Goal: Task Accomplishment & Management: Manage account settings

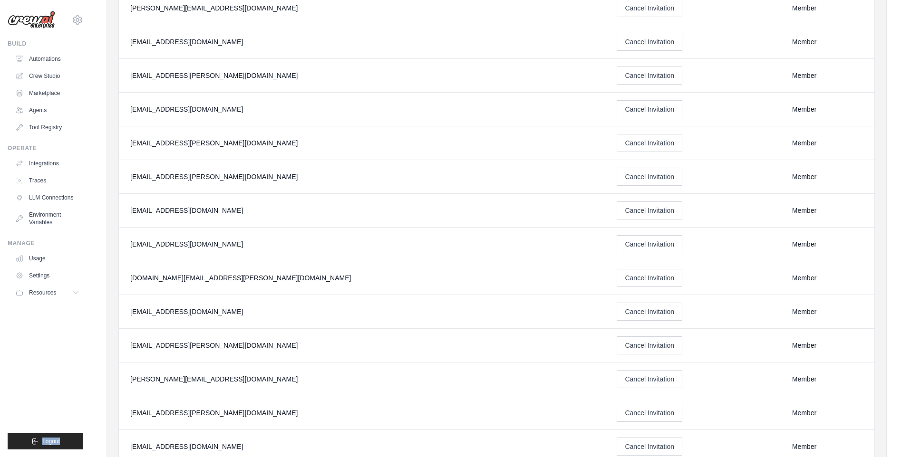
scroll to position [499, 0]
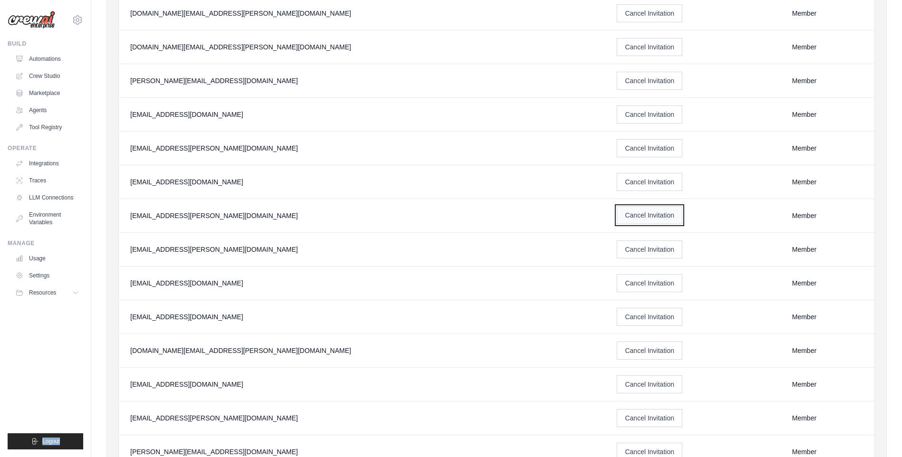
click at [617, 218] on button "Cancel Invitation" at bounding box center [650, 215] width 66 height 18
click at [617, 52] on button "Cancel Invitation" at bounding box center [650, 47] width 66 height 18
drag, startPoint x: 150, startPoint y: 218, endPoint x: 128, endPoint y: 218, distance: 22.4
click at [128, 218] on td "[EMAIL_ADDRESS][PERSON_NAME][DOMAIN_NAME]" at bounding box center [362, 216] width 486 height 34
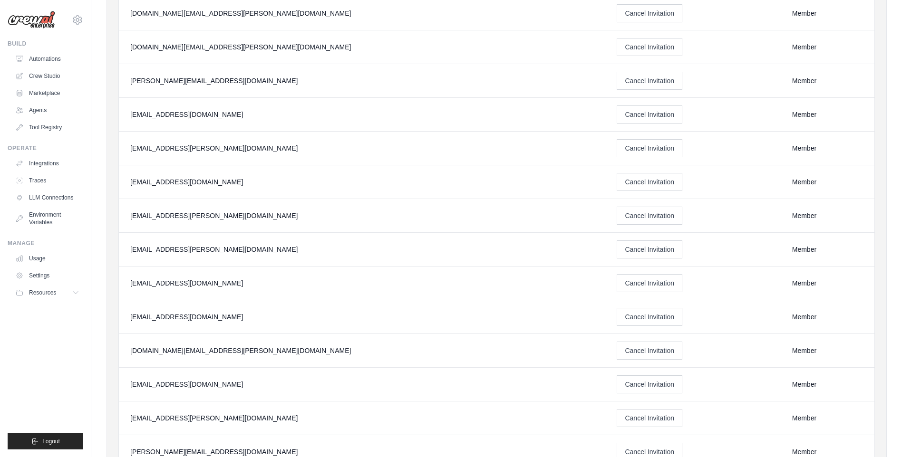
click at [247, 216] on div "[EMAIL_ADDRESS][PERSON_NAME][DOMAIN_NAME]" at bounding box center [362, 216] width 464 height 10
drag, startPoint x: 211, startPoint y: 218, endPoint x: 128, endPoint y: 217, distance: 82.7
click at [128, 217] on td "[EMAIL_ADDRESS][PERSON_NAME][DOMAIN_NAME]" at bounding box center [362, 216] width 486 height 34
copy div "[EMAIL_ADDRESS][PERSON_NAME][DOMAIN_NAME]"
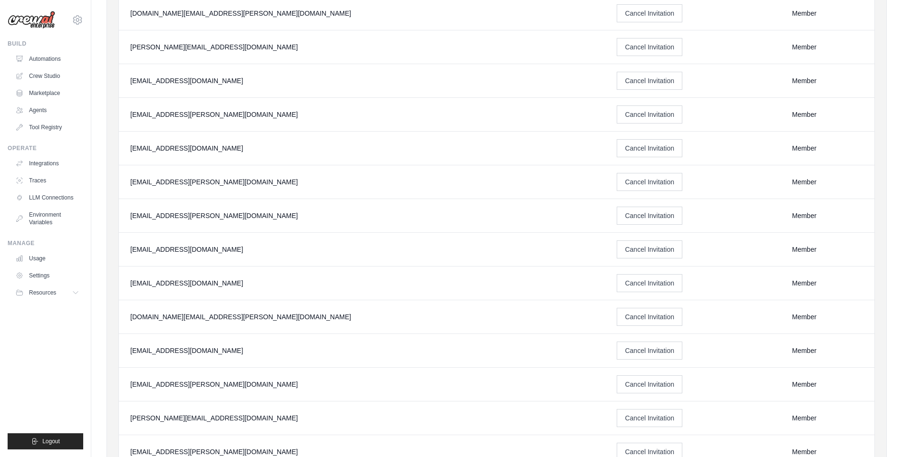
scroll to position [0, 0]
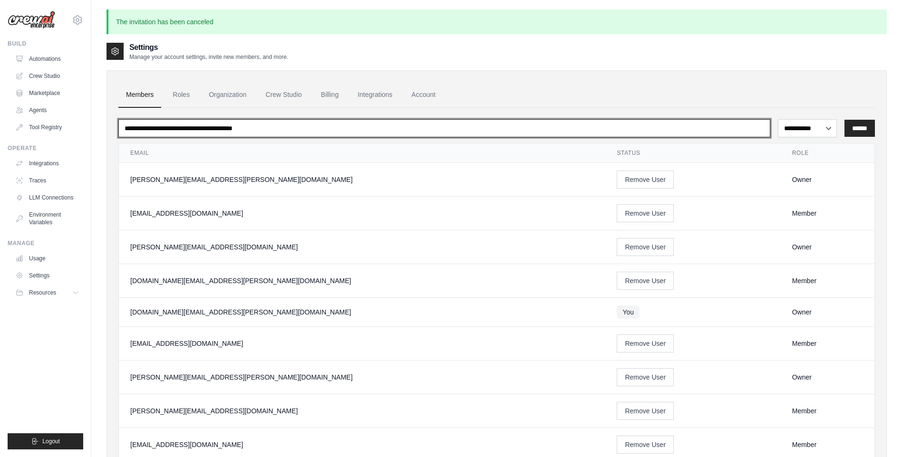
click at [254, 134] on input "email" at bounding box center [444, 128] width 652 height 18
paste input "**********"
type input "**********"
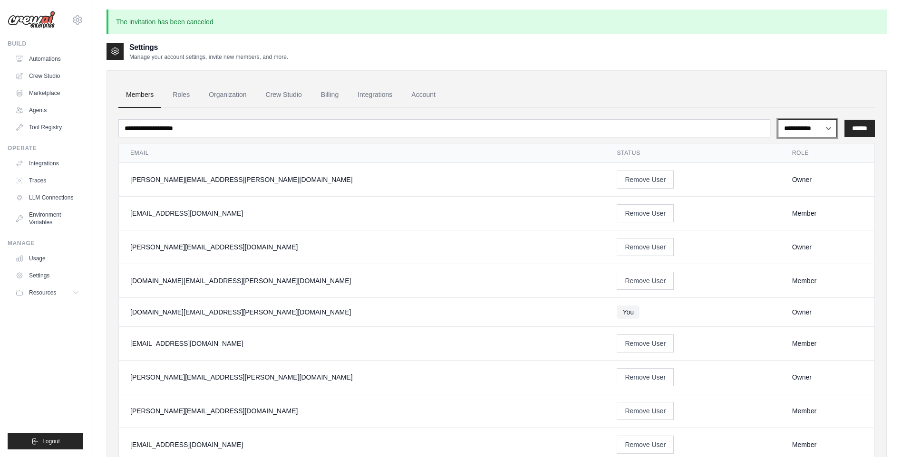
click at [816, 131] on select "**********" at bounding box center [807, 128] width 59 height 18
select select "******"
click at [778, 119] on select "**********" at bounding box center [807, 128] width 59 height 18
click at [853, 129] on input "******" at bounding box center [859, 128] width 30 height 17
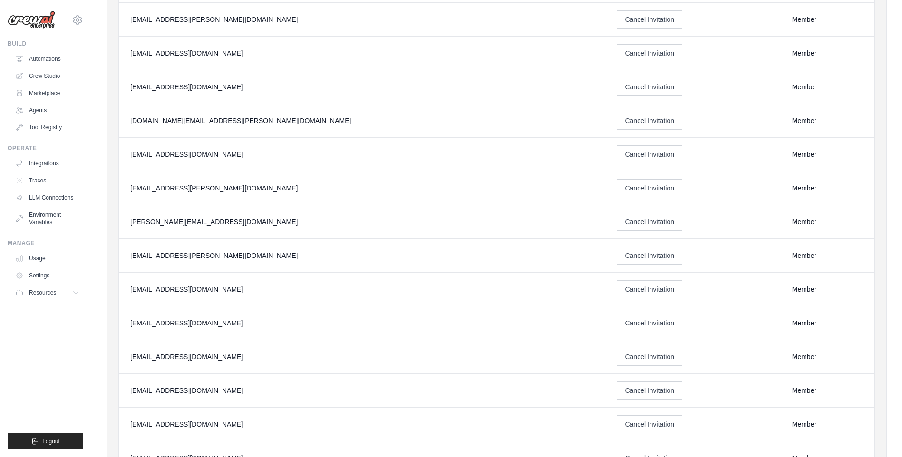
scroll to position [547, 0]
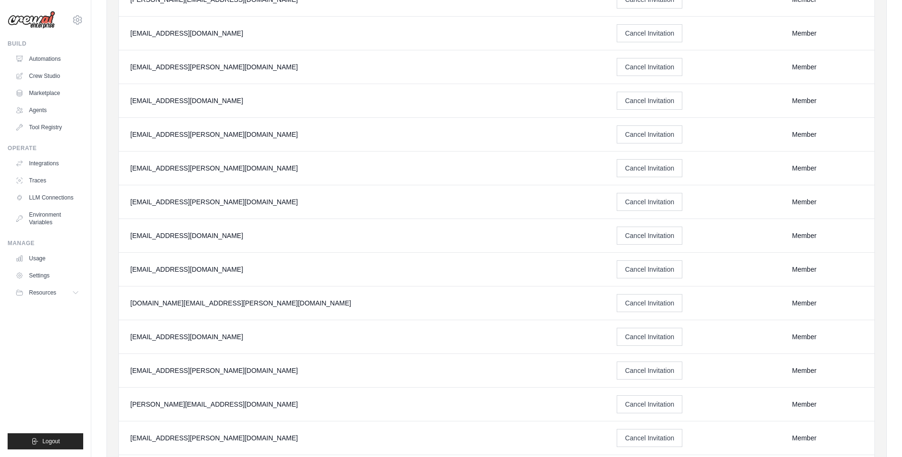
click at [234, 179] on td "[EMAIL_ADDRESS][PERSON_NAME][DOMAIN_NAME]" at bounding box center [362, 169] width 486 height 34
click at [233, 179] on td "[EMAIL_ADDRESS][PERSON_NAME][DOMAIN_NAME]" at bounding box center [362, 169] width 486 height 34
drag, startPoint x: 223, startPoint y: 177, endPoint x: 137, endPoint y: 154, distance: 89.7
click at [137, 154] on td "[EMAIL_ADDRESS][PERSON_NAME][DOMAIN_NAME]" at bounding box center [362, 169] width 486 height 34
drag, startPoint x: 137, startPoint y: 154, endPoint x: 129, endPoint y: 144, distance: 12.6
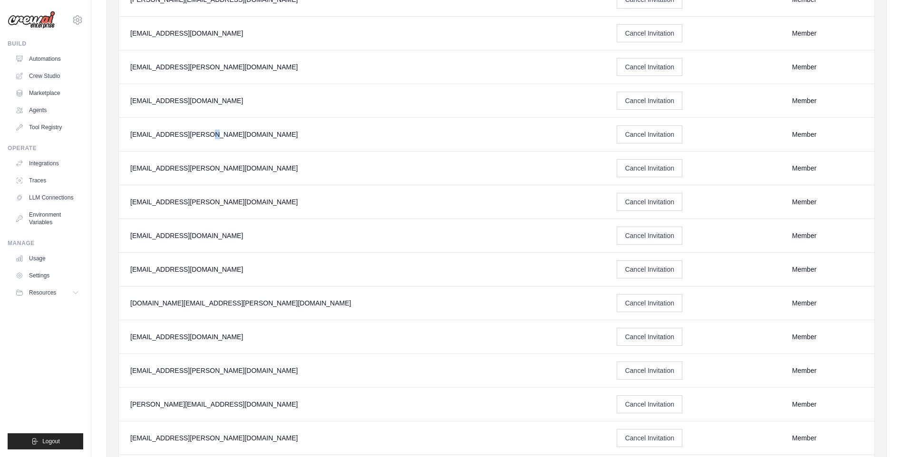
click at [131, 145] on td "[EMAIL_ADDRESS][PERSON_NAME][DOMAIN_NAME]" at bounding box center [362, 135] width 486 height 34
click at [129, 144] on td "[EMAIL_ADDRESS][PERSON_NAME][DOMAIN_NAME]" at bounding box center [362, 135] width 486 height 34
click at [250, 148] on td "[EMAIL_ADDRESS][PERSON_NAME][DOMAIN_NAME]" at bounding box center [362, 135] width 486 height 34
click at [129, 136] on td "[EMAIL_ADDRESS][PERSON_NAME][DOMAIN_NAME]" at bounding box center [362, 135] width 486 height 34
drag, startPoint x: 151, startPoint y: 139, endPoint x: 221, endPoint y: 168, distance: 76.3
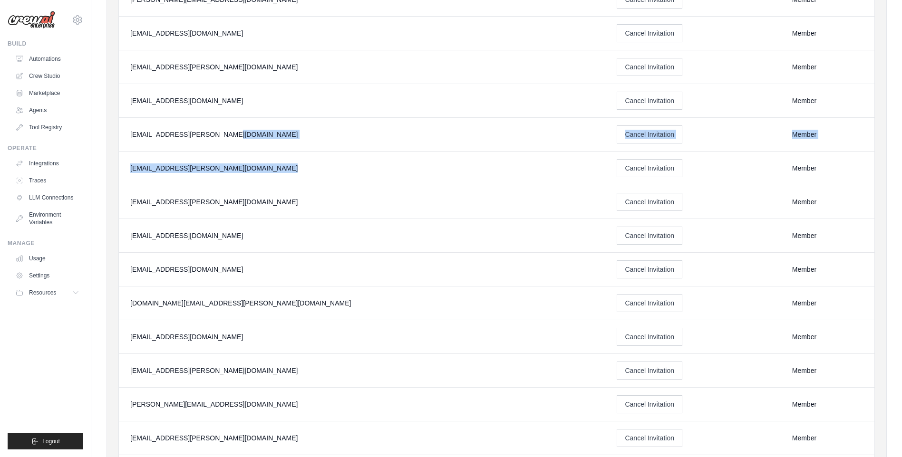
click at [221, 168] on tbody "jae-hyun.lee@kt.com Remove User Owner jongkuk.lim@kt.com Remove User Member mik…" at bounding box center [497, 137] width 756 height 1042
click at [222, 168] on div "[EMAIL_ADDRESS][PERSON_NAME][DOMAIN_NAME]" at bounding box center [362, 169] width 464 height 10
click at [241, 176] on td "[EMAIL_ADDRESS][PERSON_NAME][DOMAIN_NAME]" at bounding box center [362, 169] width 486 height 34
click at [234, 175] on td "[EMAIL_ADDRESS][PERSON_NAME][DOMAIN_NAME]" at bounding box center [362, 169] width 486 height 34
drag, startPoint x: 54, startPoint y: 358, endPoint x: 56, endPoint y: 372, distance: 13.9
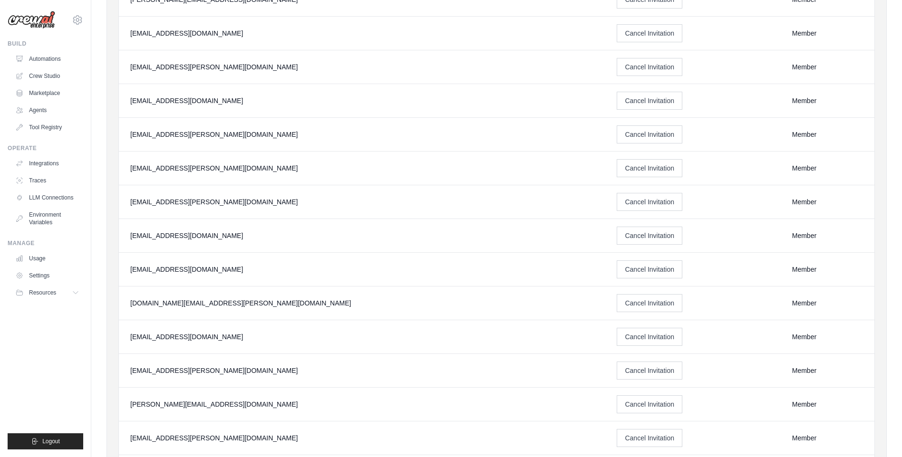
click at [54, 358] on ul "Build Automations Crew Studio Marketplace Agents" at bounding box center [46, 245] width 76 height 410
click at [55, 375] on ul "Build Automations Crew Studio Marketplace Agents" at bounding box center [46, 245] width 76 height 410
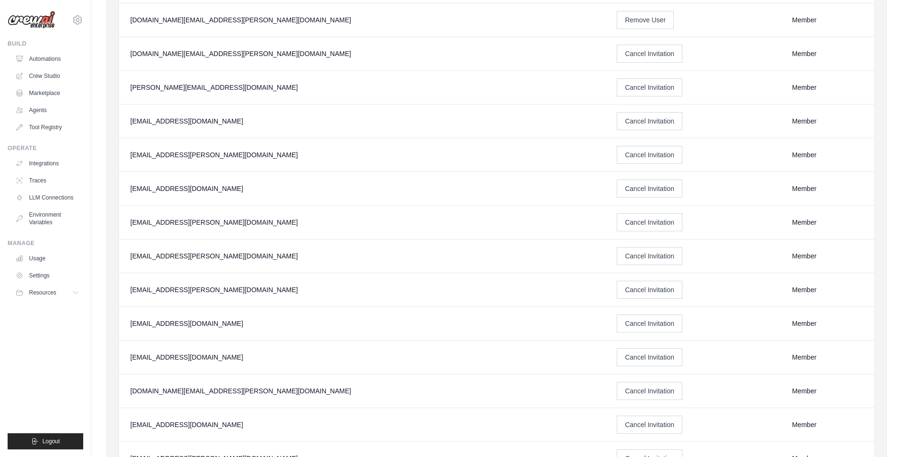
scroll to position [428, 0]
click at [33, 180] on link "Traces" at bounding box center [48, 180] width 72 height 15
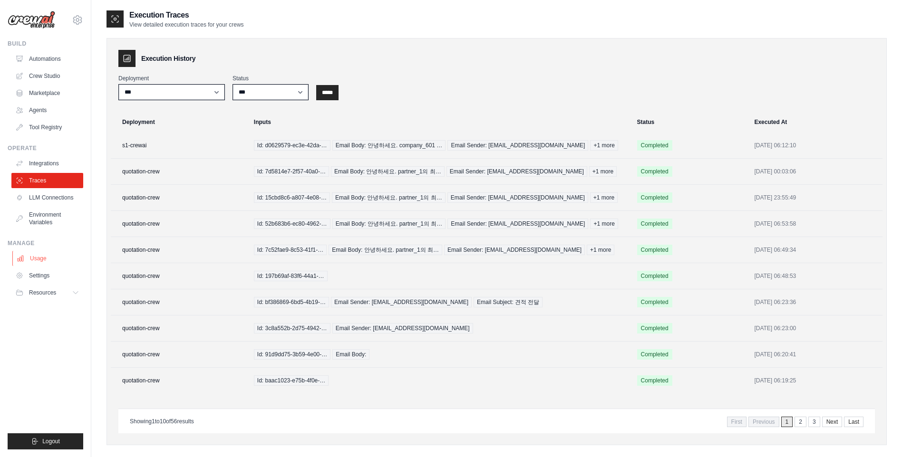
click at [40, 261] on link "Usage" at bounding box center [48, 258] width 72 height 15
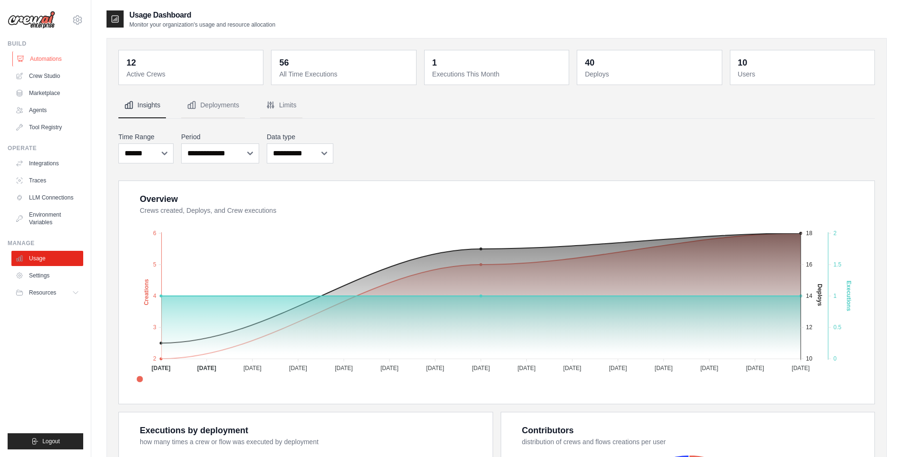
click at [54, 61] on link "Automations" at bounding box center [48, 58] width 72 height 15
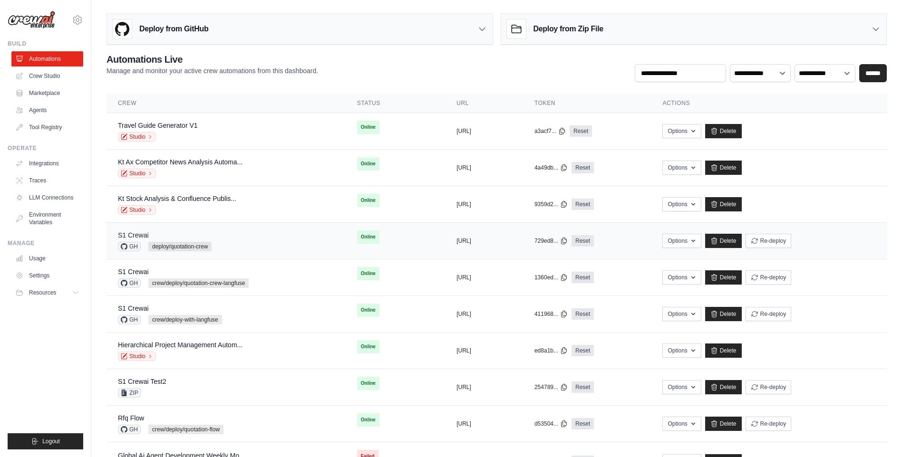
click at [139, 235] on link "S1 Crewai" at bounding box center [133, 236] width 31 height 8
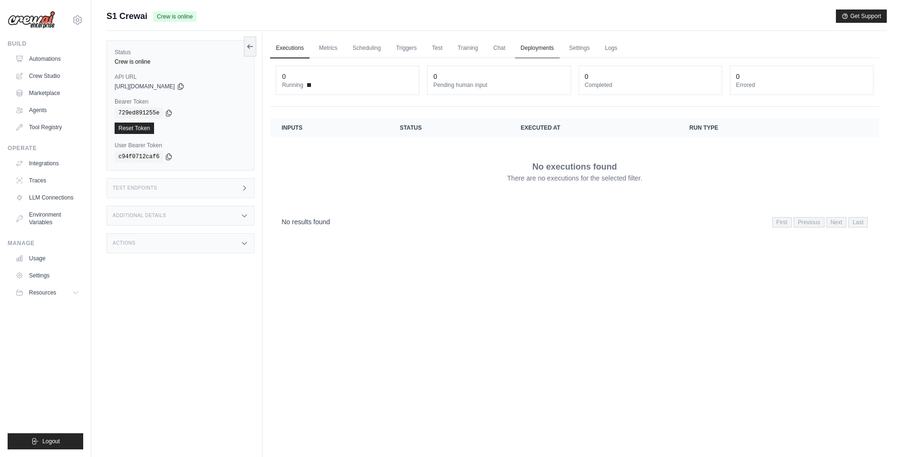
click at [544, 51] on link "Deployments" at bounding box center [537, 49] width 45 height 20
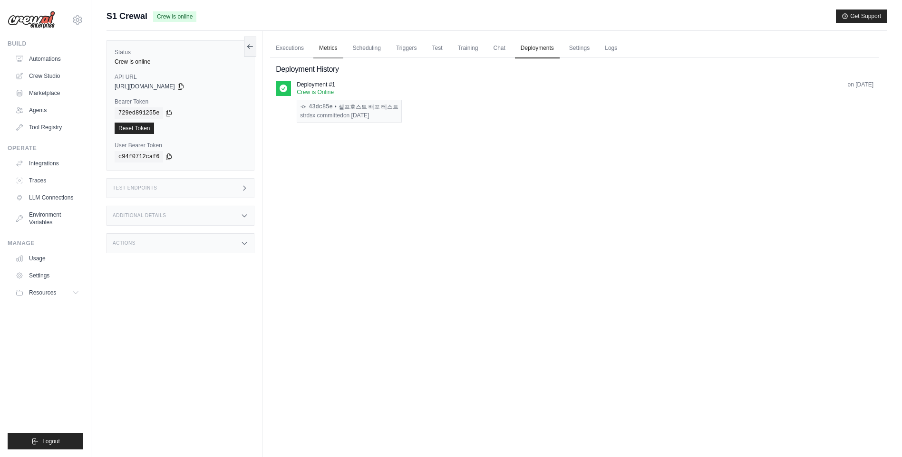
click at [340, 52] on link "Metrics" at bounding box center [328, 49] width 30 height 20
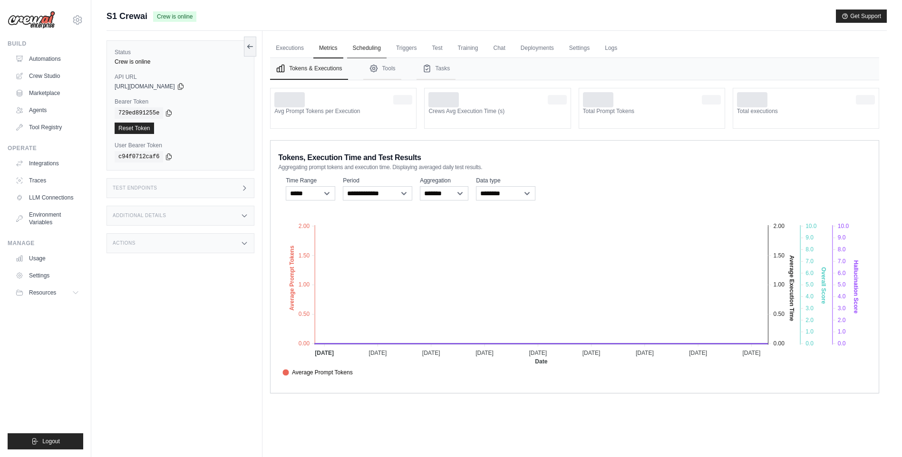
click at [370, 49] on link "Scheduling" at bounding box center [366, 49] width 39 height 20
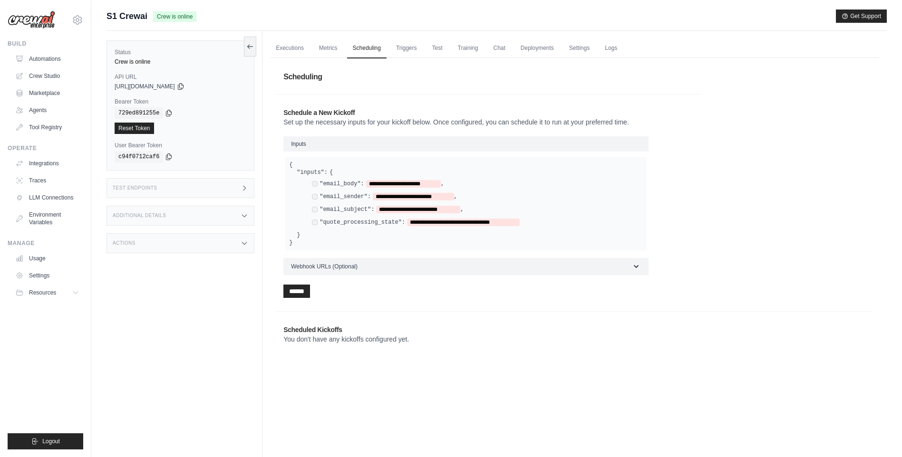
click at [246, 210] on div "Additional Details" at bounding box center [181, 216] width 148 height 20
click at [244, 313] on icon at bounding box center [245, 310] width 8 height 8
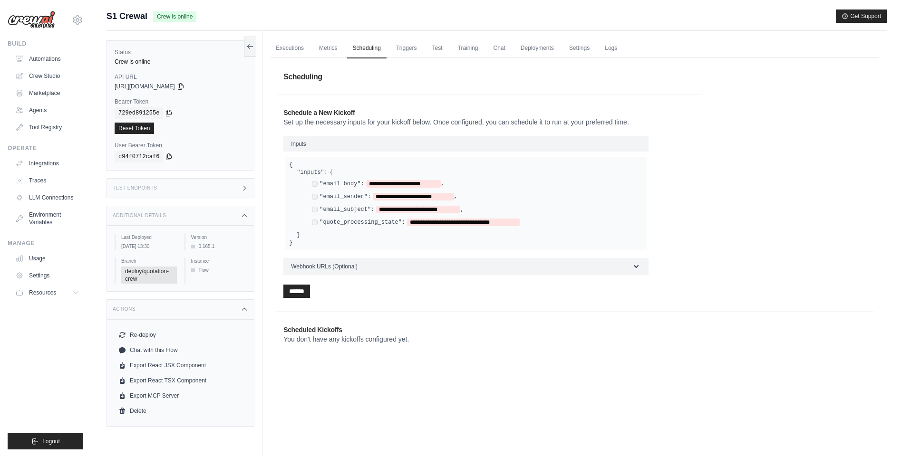
click at [245, 188] on icon at bounding box center [244, 188] width 2 height 4
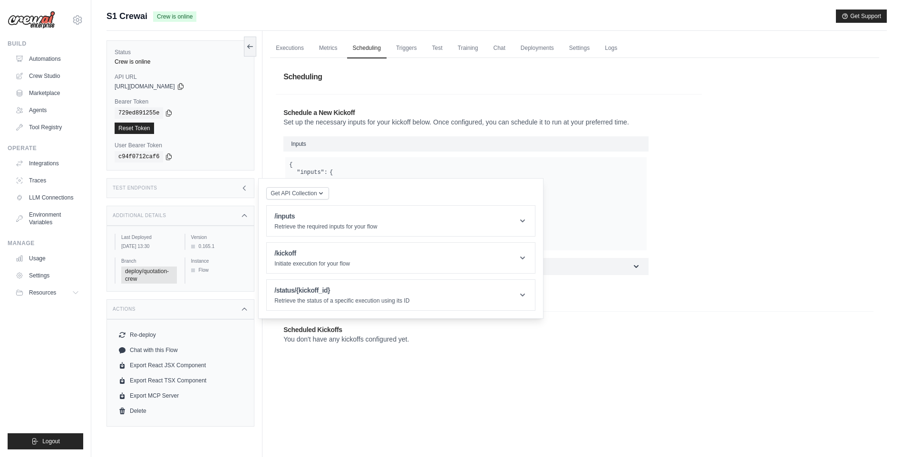
click at [703, 199] on div "**********" at bounding box center [575, 211] width 598 height 294
click at [552, 49] on link "Deployments" at bounding box center [537, 49] width 45 height 20
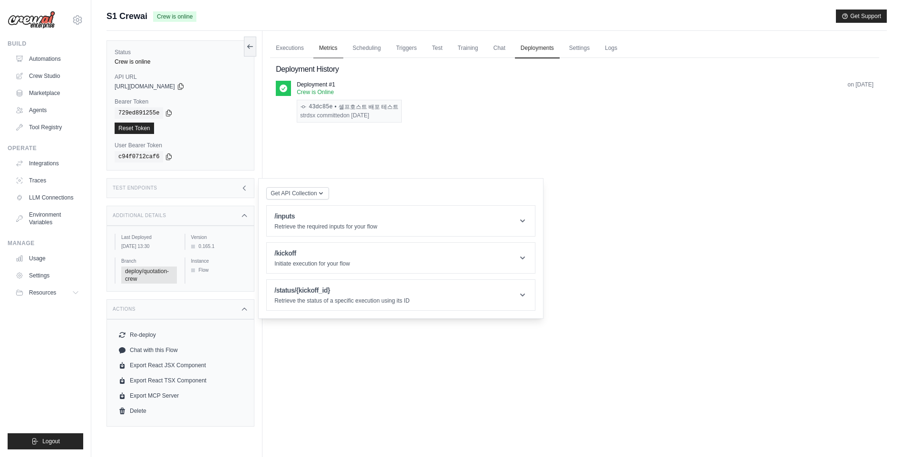
click at [335, 53] on link "Metrics" at bounding box center [328, 49] width 30 height 20
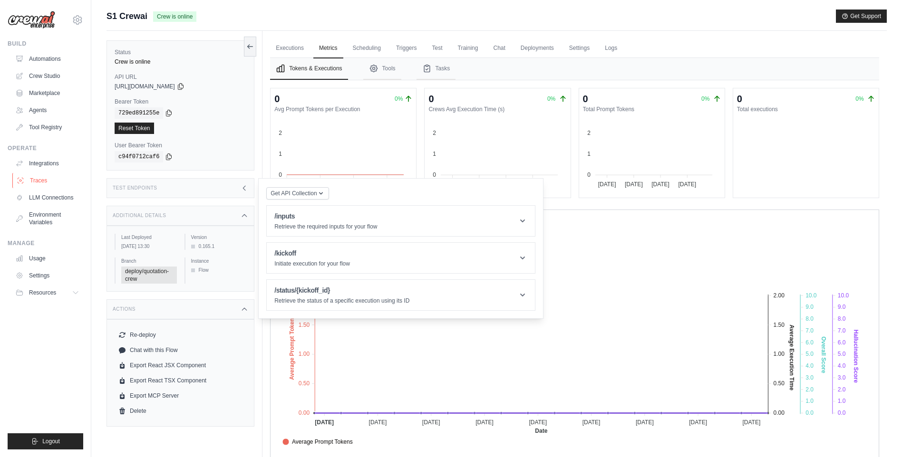
click at [41, 177] on link "Traces" at bounding box center [48, 180] width 72 height 15
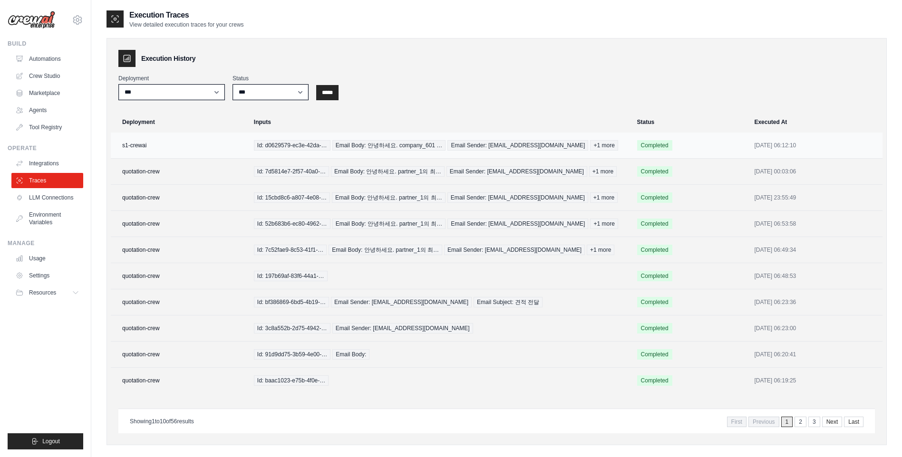
click at [136, 144] on td "s1-crewai" at bounding box center [179, 146] width 137 height 26
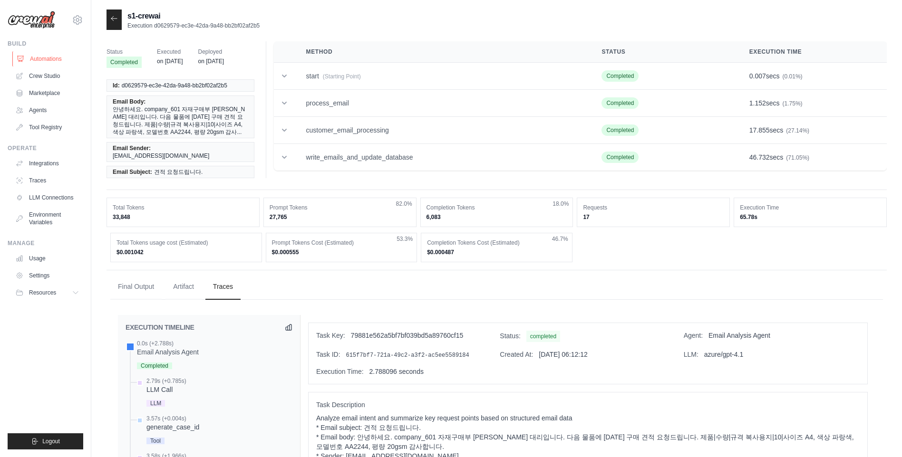
click at [58, 59] on link "Automations" at bounding box center [48, 58] width 72 height 15
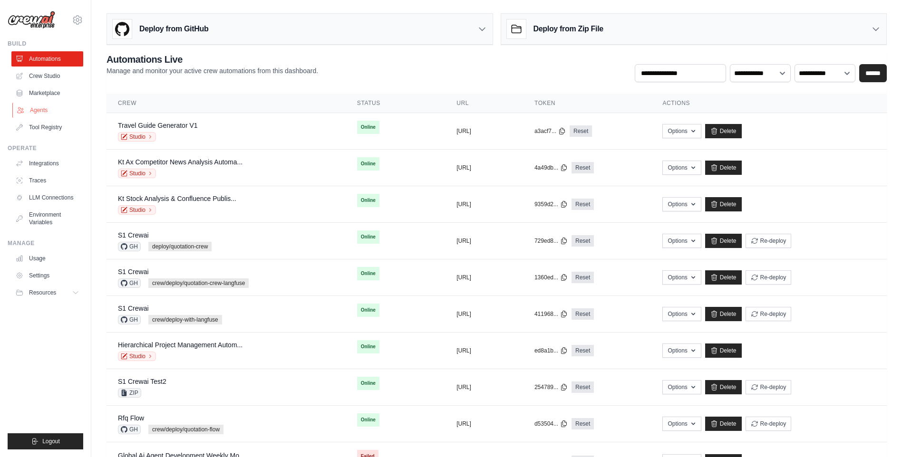
click at [44, 110] on link "Agents" at bounding box center [48, 110] width 72 height 15
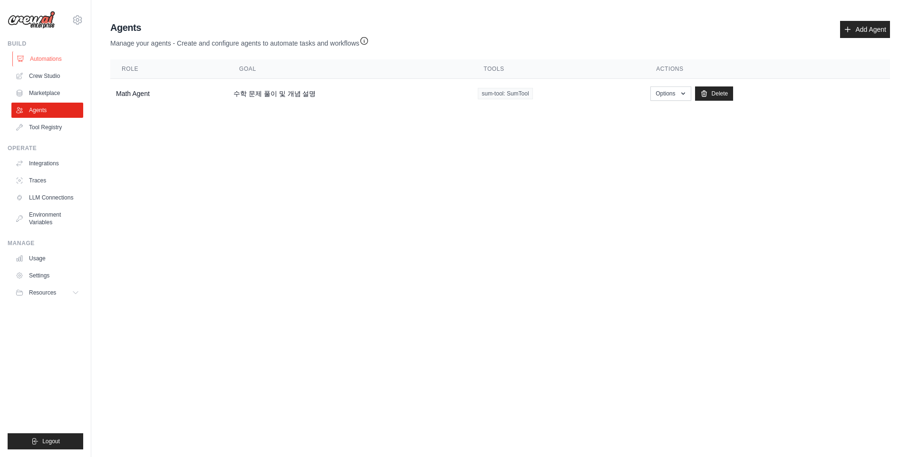
click at [46, 65] on link "Automations" at bounding box center [48, 58] width 72 height 15
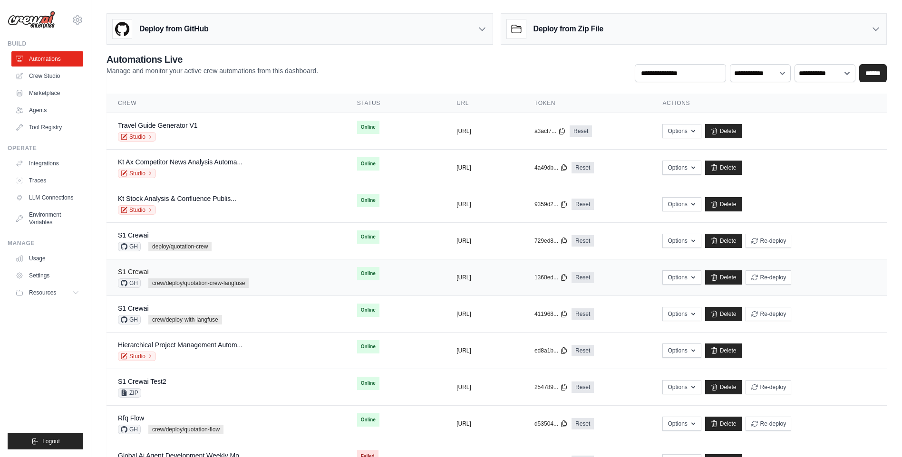
click at [144, 270] on link "S1 Crewai" at bounding box center [133, 272] width 31 height 8
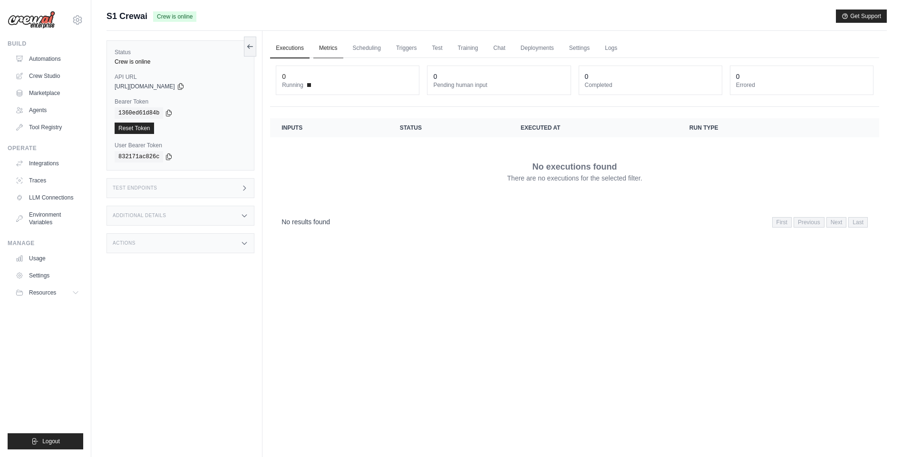
click at [323, 50] on link "Metrics" at bounding box center [328, 49] width 30 height 20
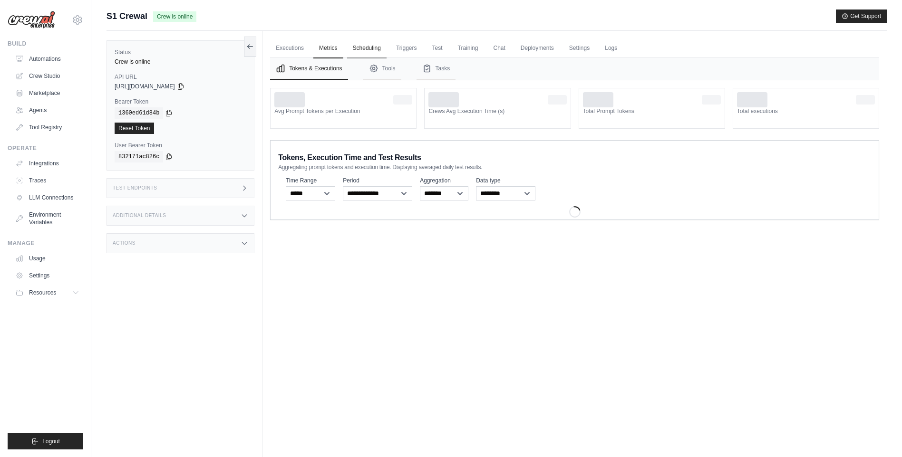
click at [371, 49] on link "Scheduling" at bounding box center [366, 49] width 39 height 20
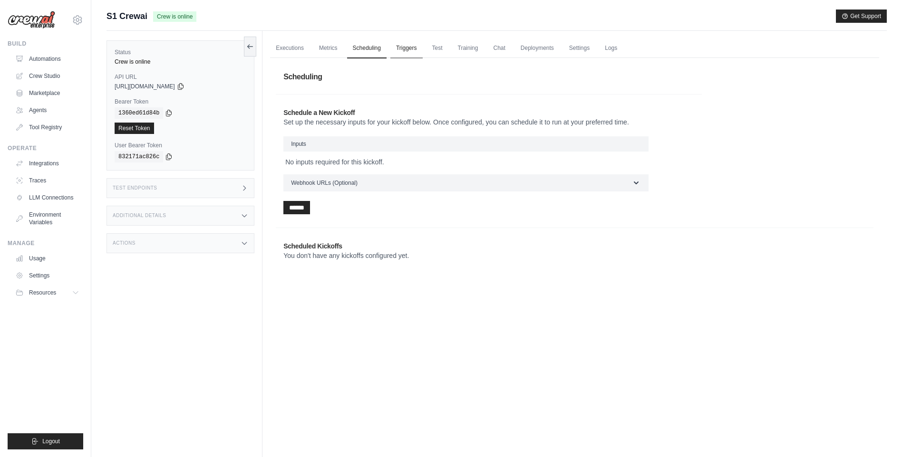
click at [402, 46] on link "Triggers" at bounding box center [406, 49] width 32 height 20
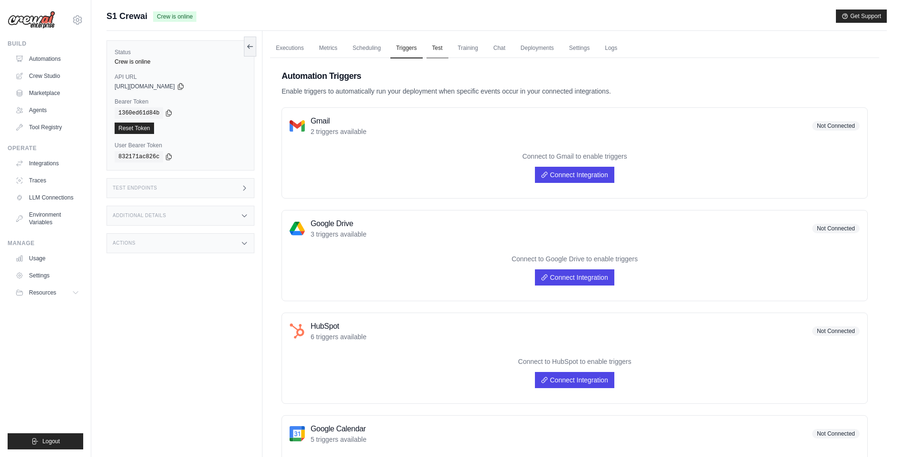
click at [446, 50] on link "Test" at bounding box center [437, 49] width 22 height 20
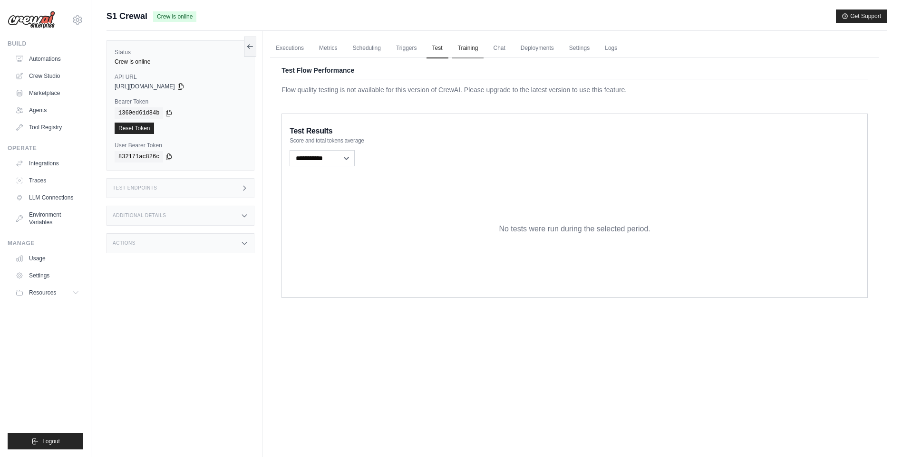
click at [484, 49] on link "Training" at bounding box center [468, 49] width 32 height 20
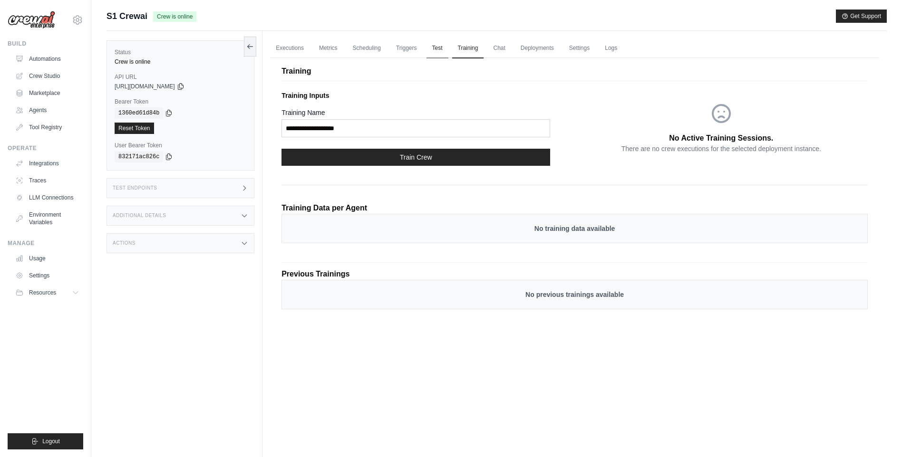
click at [437, 48] on link "Test" at bounding box center [437, 49] width 22 height 20
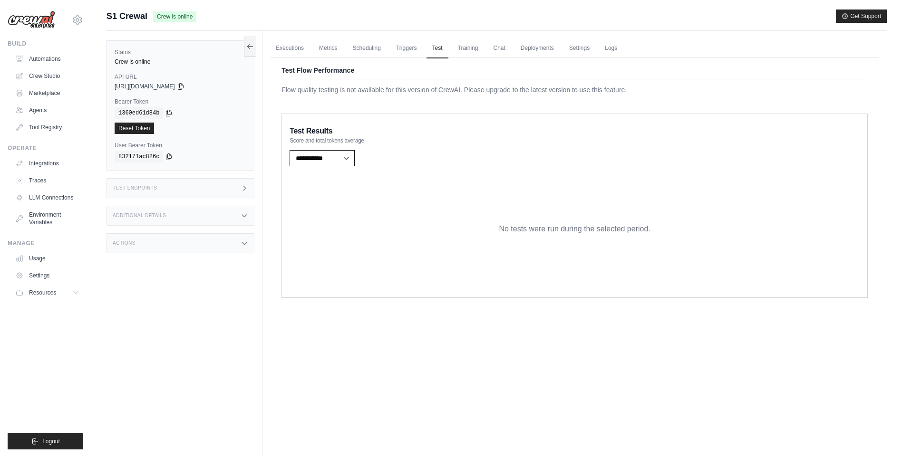
click at [343, 155] on select "**********" at bounding box center [322, 158] width 65 height 16
click at [469, 201] on div "No tests were run during the selected period." at bounding box center [575, 229] width 570 height 122
click at [153, 343] on div "Status Crew is online API URL copied [URL][DOMAIN_NAME] Bearer Token copied 136…" at bounding box center [185, 259] width 156 height 457
drag, startPoint x: 204, startPoint y: 326, endPoint x: 203, endPoint y: 337, distance: 10.9
click at [203, 327] on div "Status Crew is online API URL copied [URL][DOMAIN_NAME] Bearer Token copied 136…" at bounding box center [185, 259] width 156 height 457
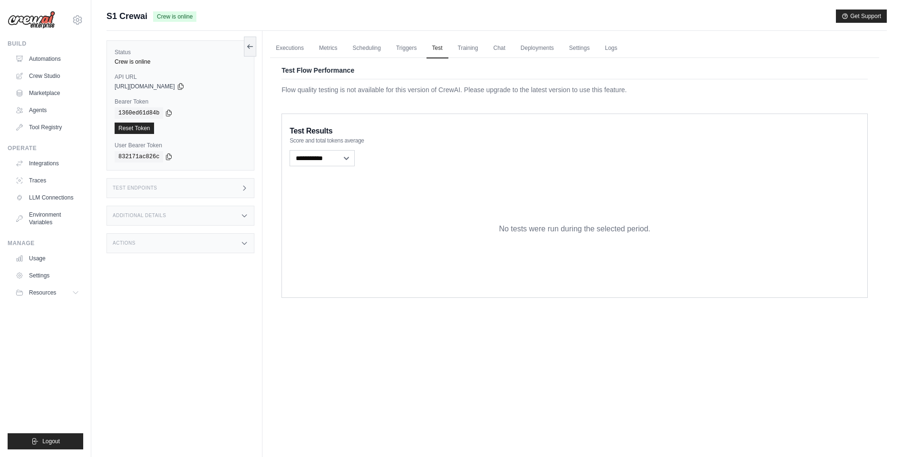
click at [212, 387] on div "Status Crew is online API URL copied [URL][DOMAIN_NAME] Bearer Token copied 136…" at bounding box center [185, 259] width 156 height 457
click at [52, 273] on link "Settings" at bounding box center [48, 275] width 72 height 15
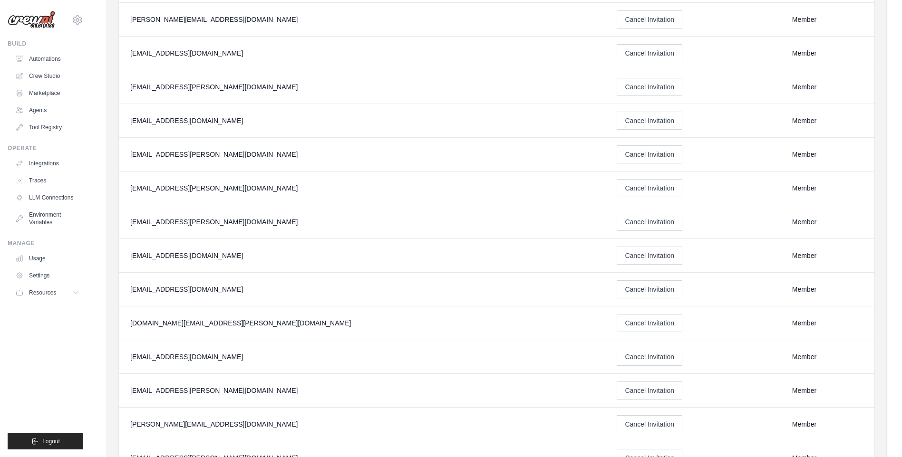
scroll to position [467, 0]
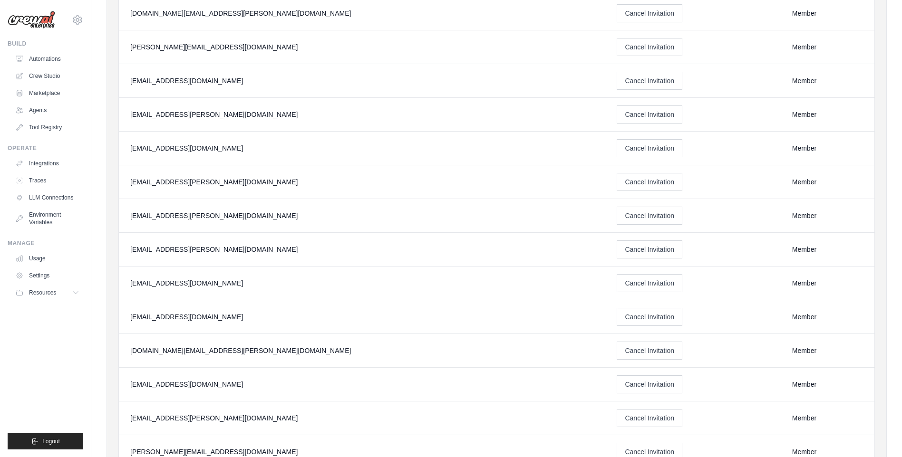
click at [78, 372] on ul "Build Automations Crew Studio Marketplace Agents" at bounding box center [46, 245] width 76 height 410
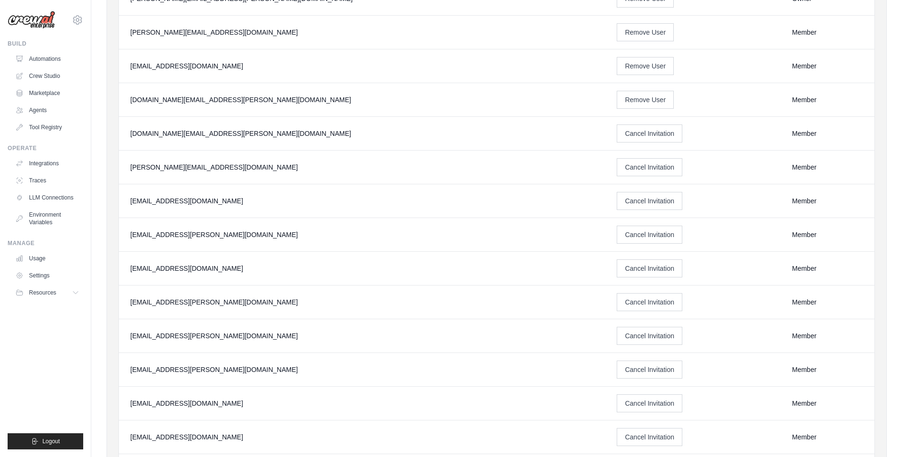
scroll to position [182, 0]
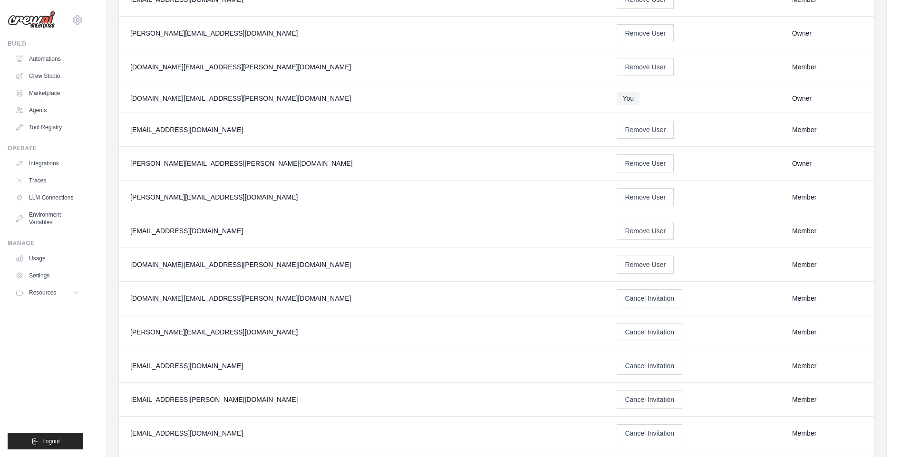
click at [54, 350] on ul "Build Automations Crew Studio Marketplace Agents" at bounding box center [46, 245] width 76 height 410
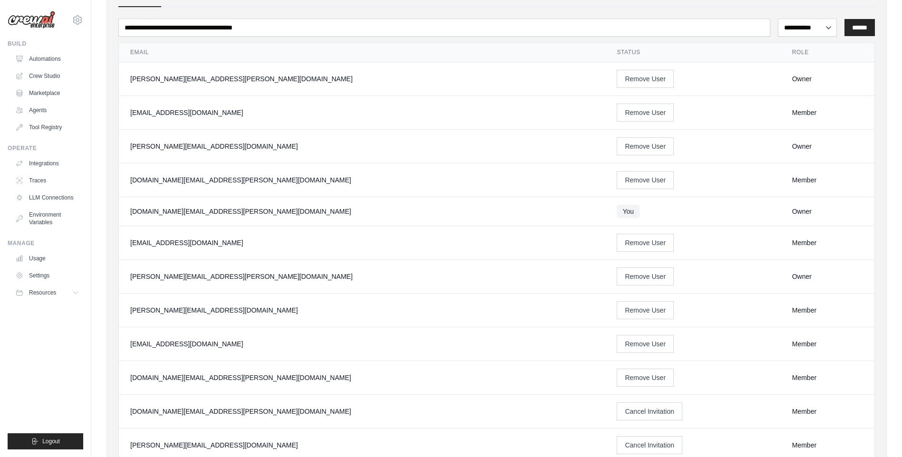
scroll to position [0, 0]
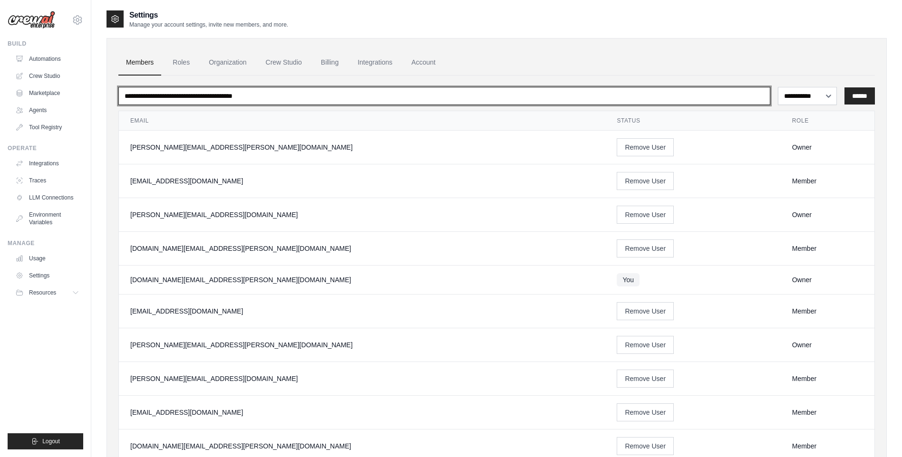
click at [254, 96] on input "email" at bounding box center [444, 96] width 652 height 18
paste input "**********"
type input "**********"
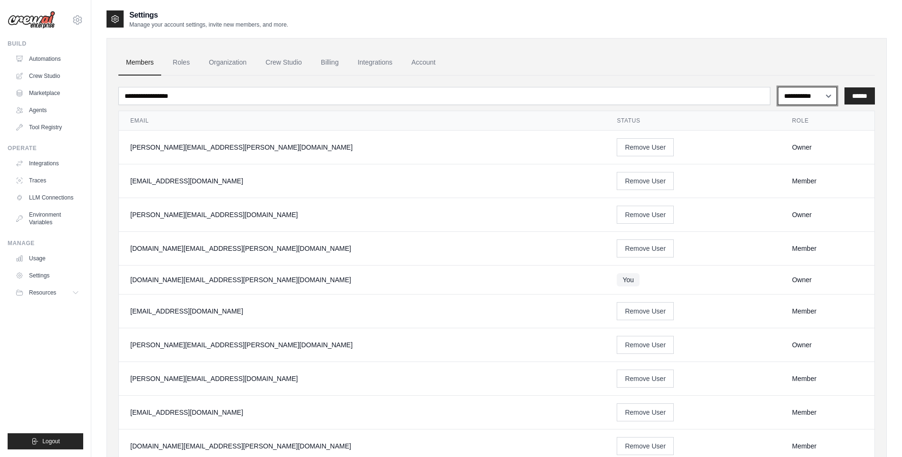
click at [825, 97] on select "**********" at bounding box center [807, 96] width 59 height 18
select select "******"
click at [778, 87] on select "**********" at bounding box center [807, 96] width 59 height 18
click at [861, 100] on input "******" at bounding box center [859, 95] width 30 height 17
